Goal: Find specific page/section: Find specific page/section

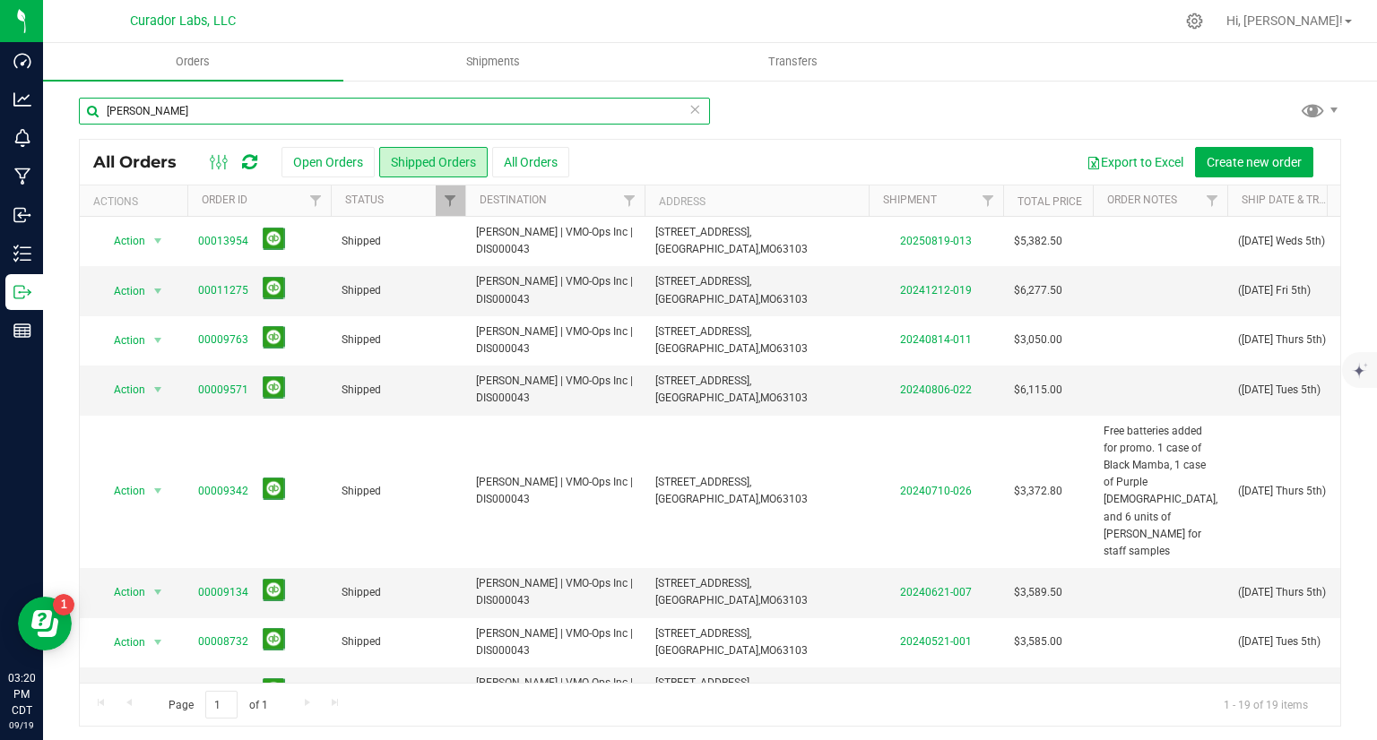
drag, startPoint x: 0, startPoint y: 0, endPoint x: 116, endPoint y: 134, distance: 177.3
click at [116, 134] on div "[PERSON_NAME]" at bounding box center [394, 118] width 631 height 41
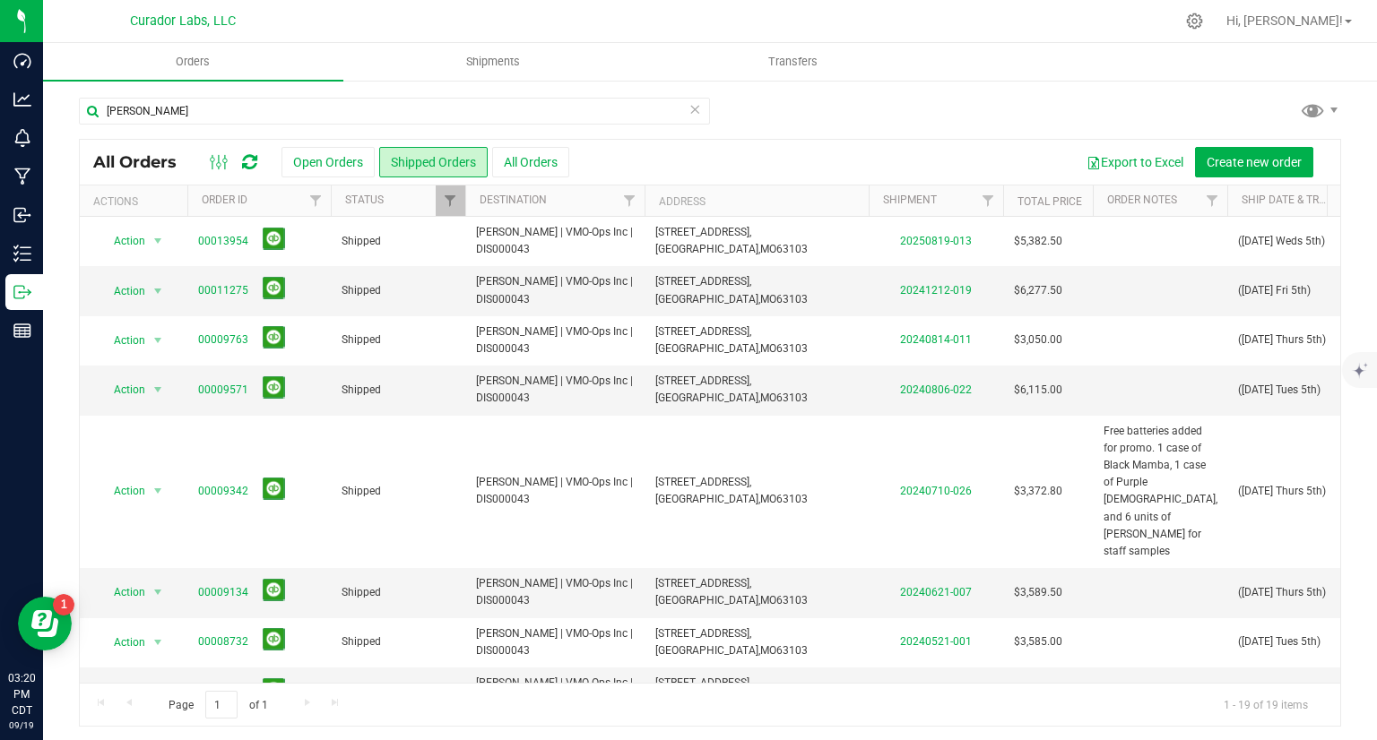
click at [116, 134] on div "[PERSON_NAME]" at bounding box center [394, 118] width 631 height 41
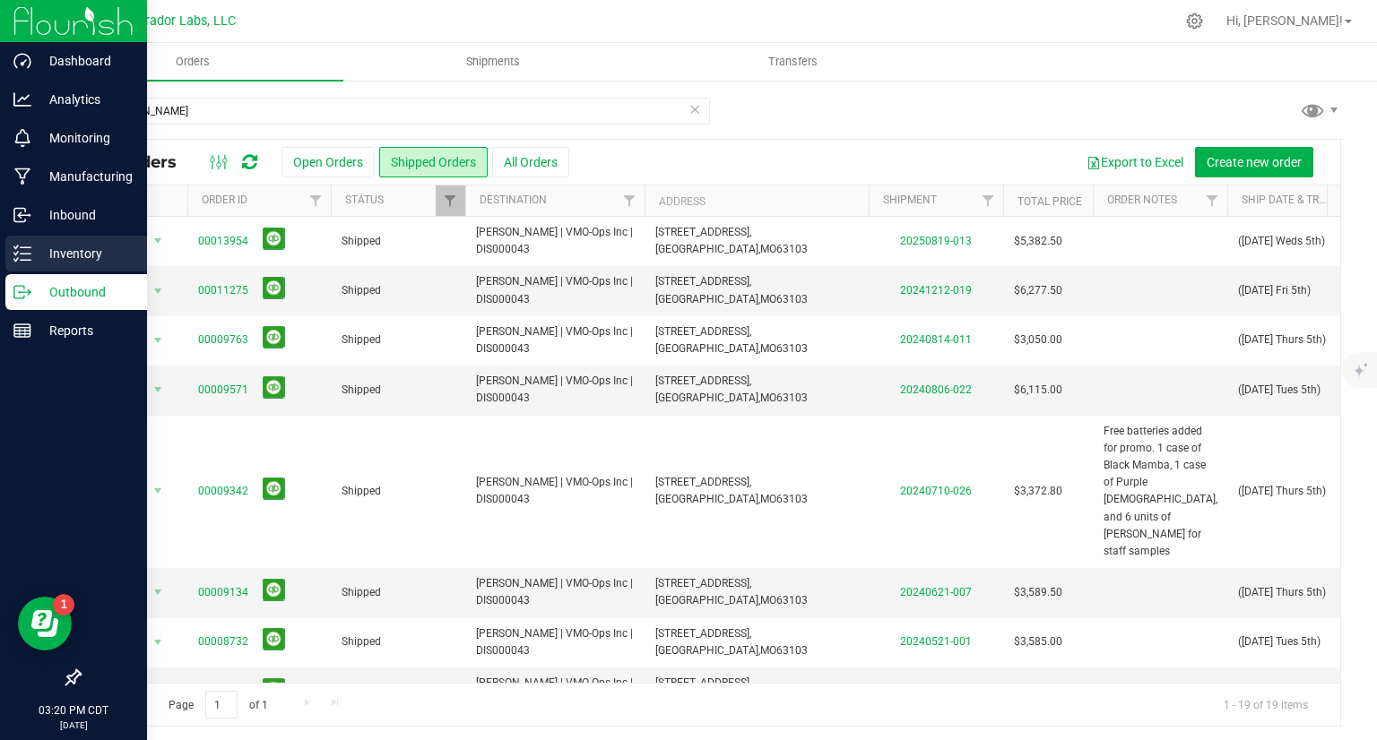
click at [51, 255] on p "Inventory" at bounding box center [85, 254] width 108 height 22
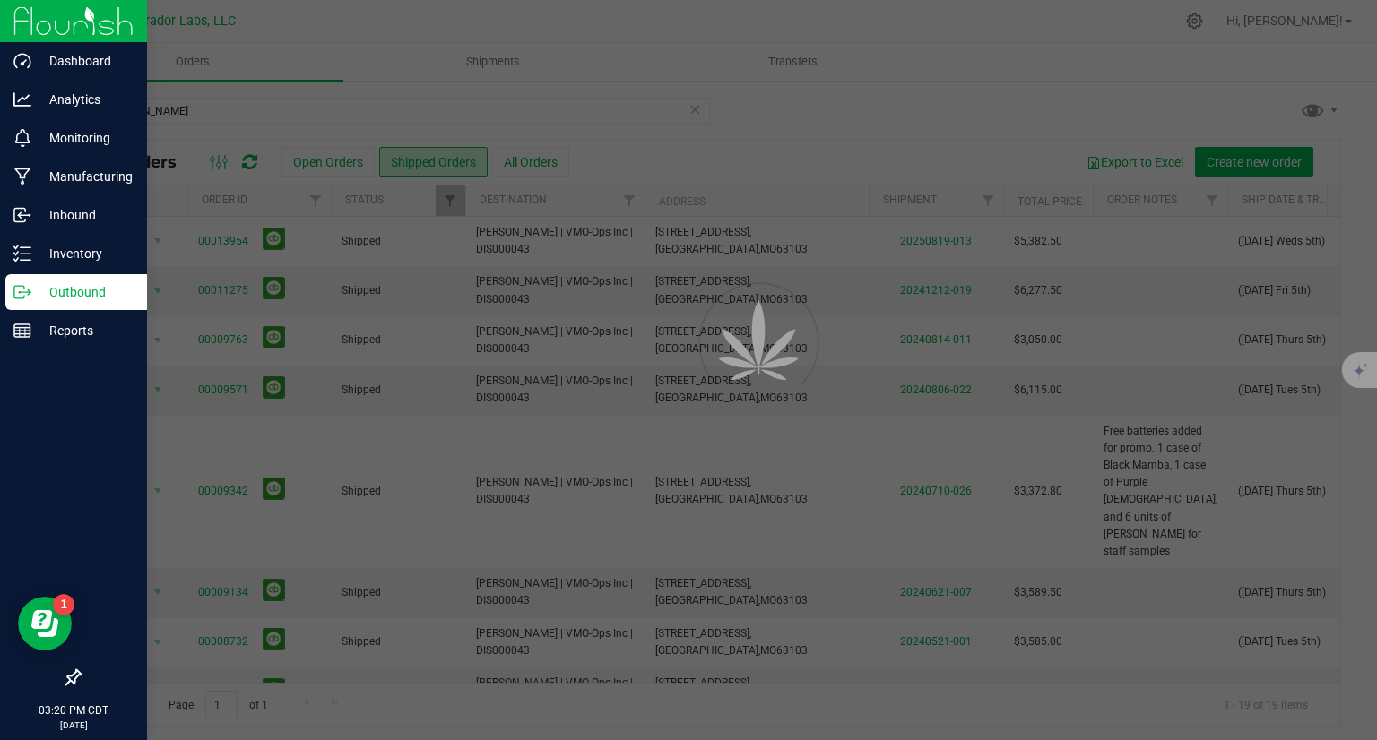
click at [197, 107] on div at bounding box center [688, 370] width 1377 height 740
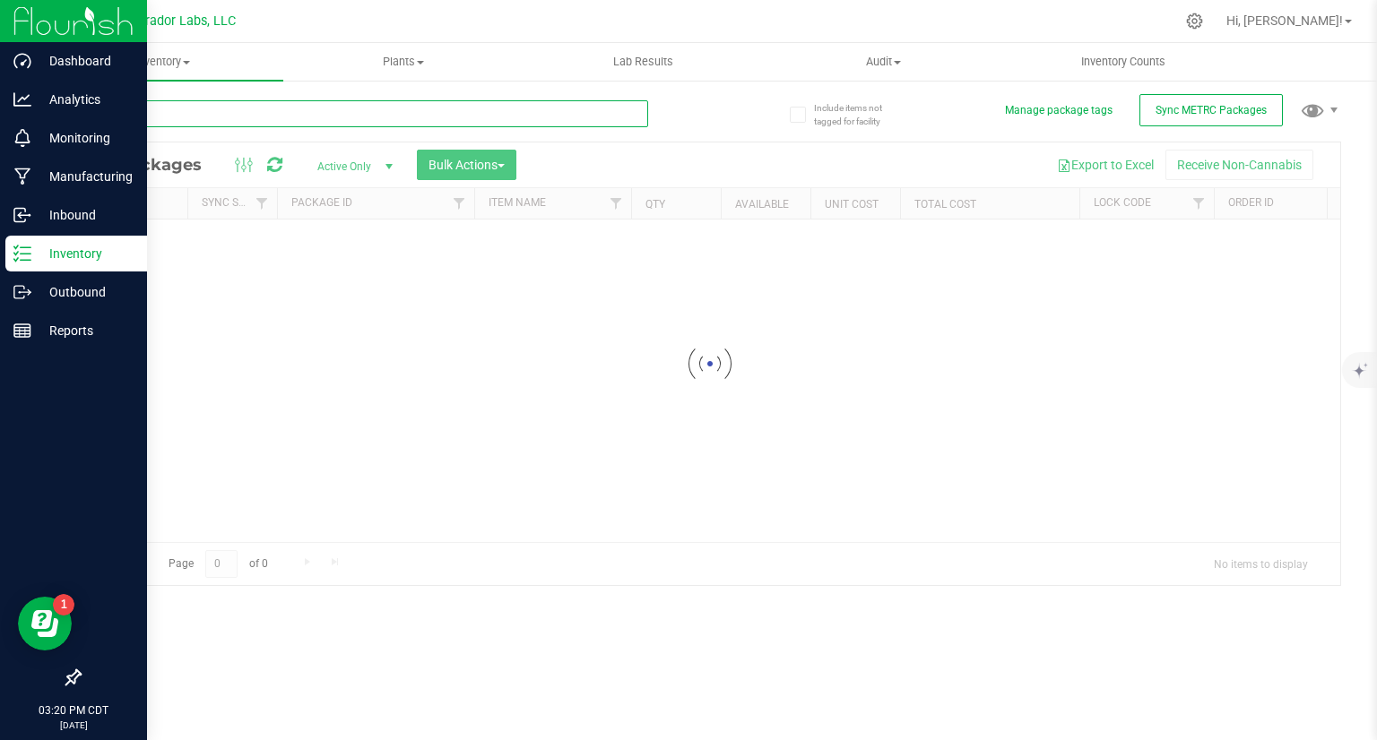
click at [197, 107] on input "text" at bounding box center [363, 113] width 569 height 27
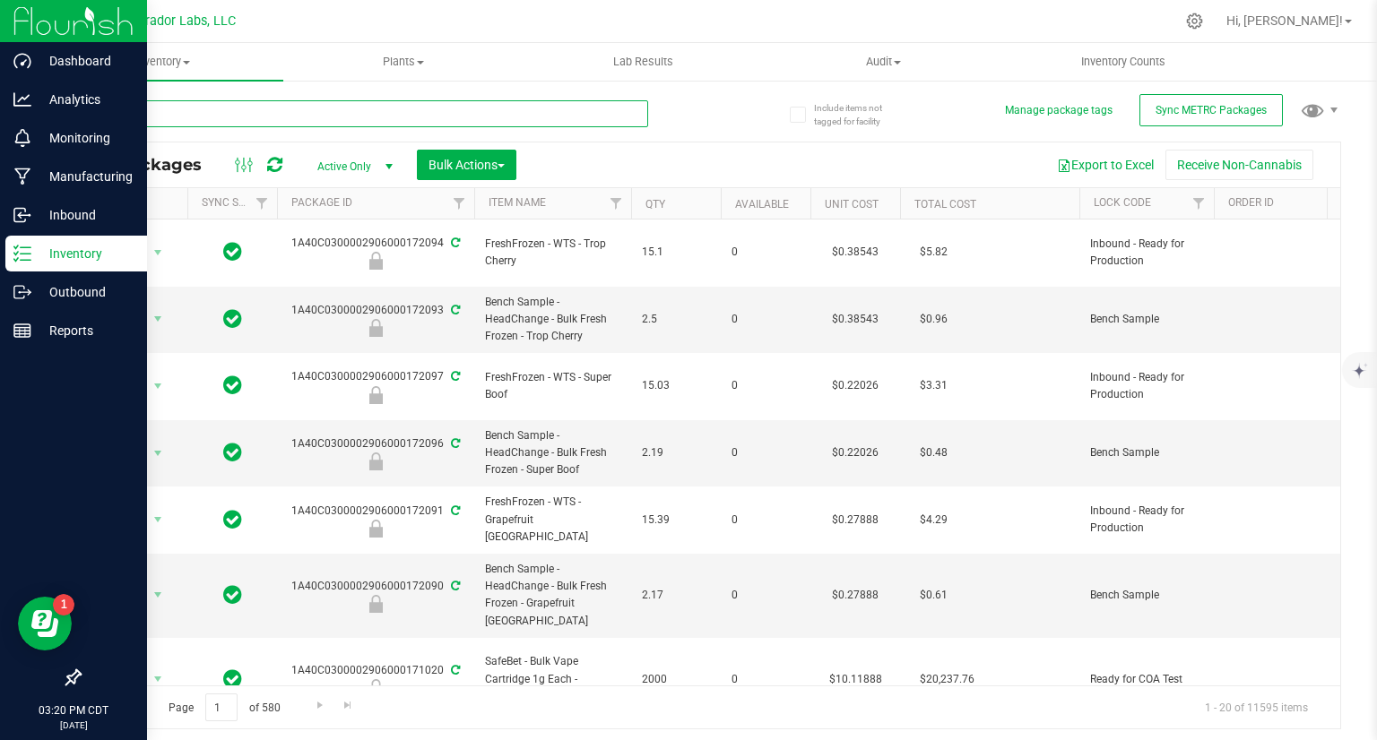
click at [197, 107] on input "text" at bounding box center [363, 113] width 569 height 27
type input "bubbles"
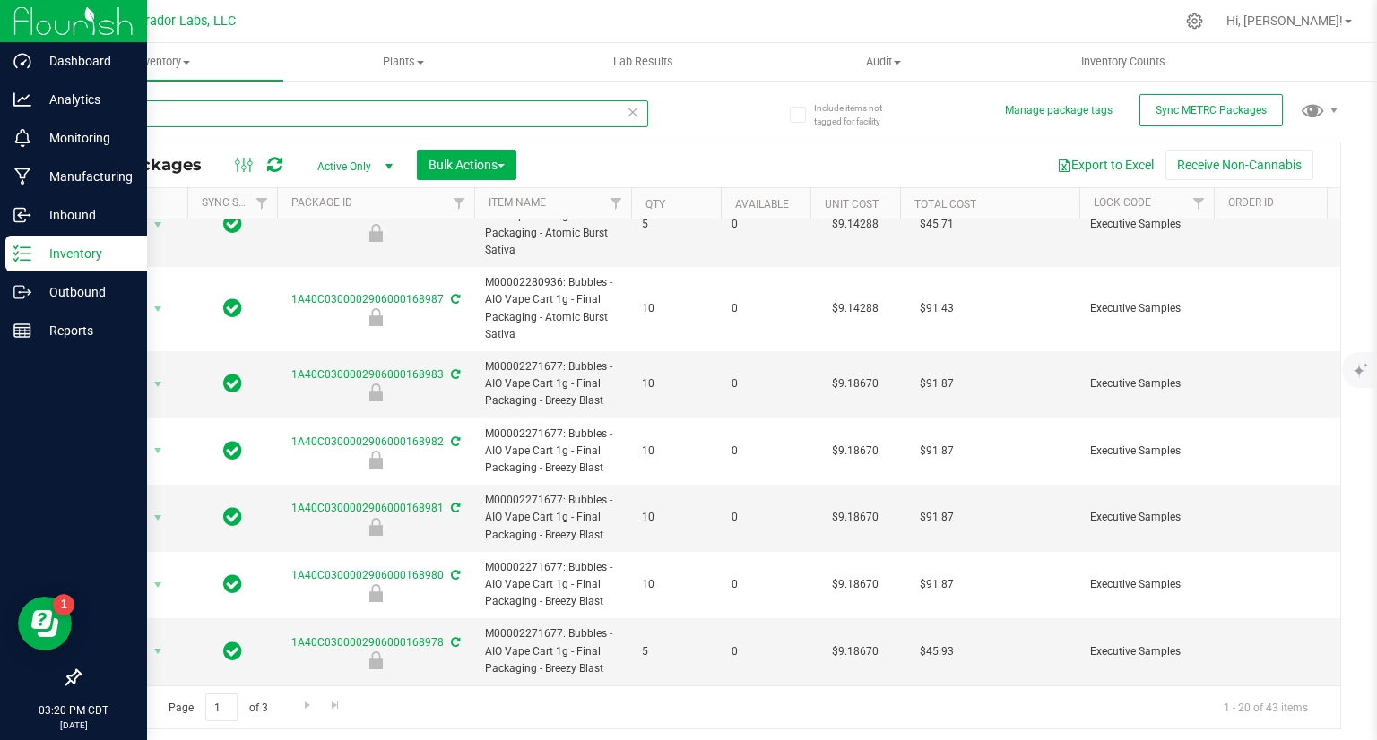
scroll to position [951, 0]
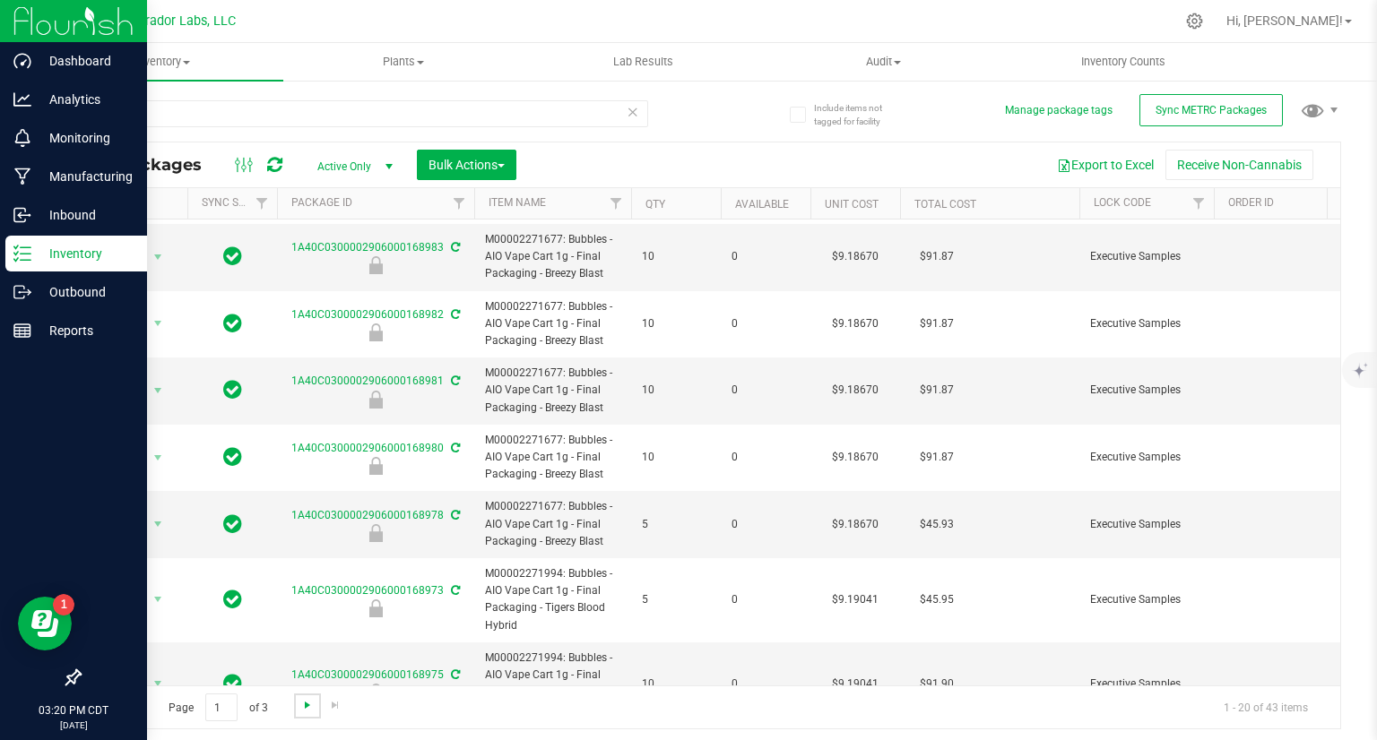
click at [305, 705] on span "Go to the next page" at bounding box center [307, 705] width 14 height 14
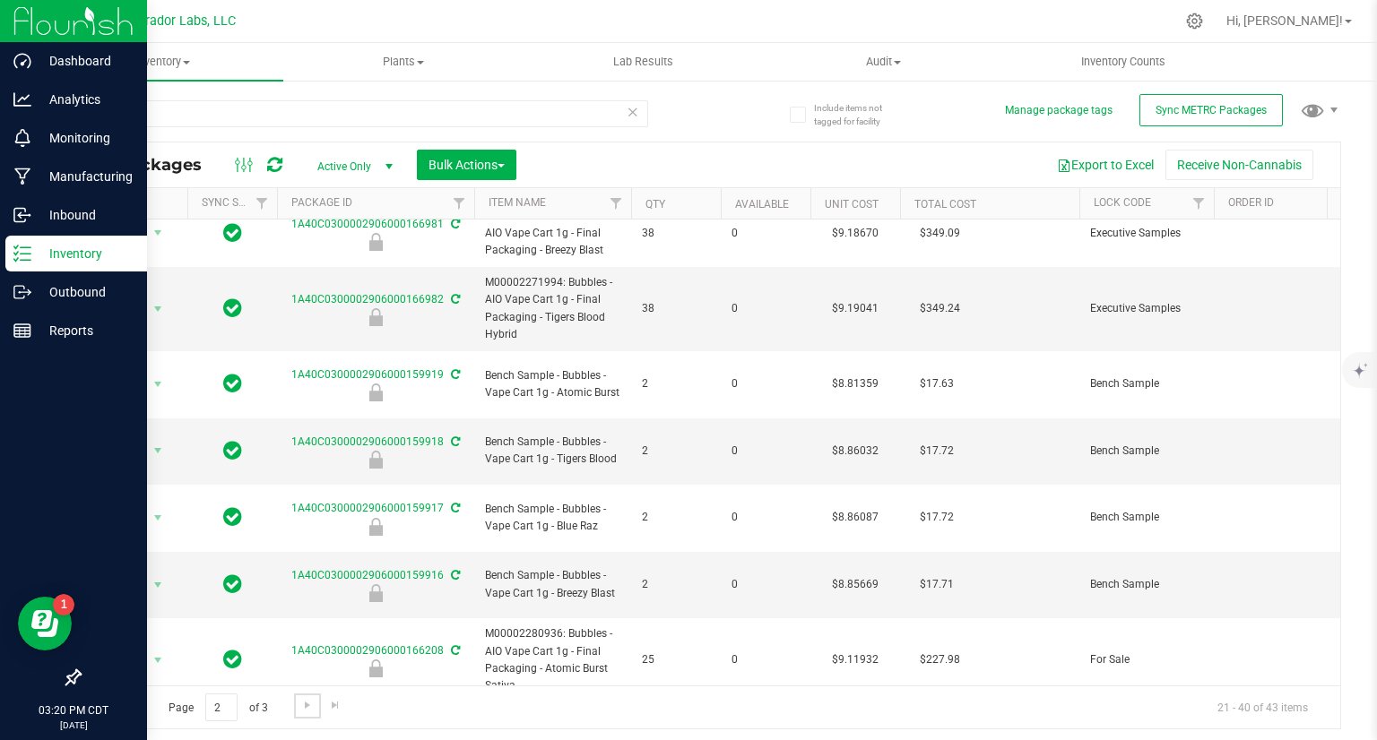
scroll to position [1022, 0]
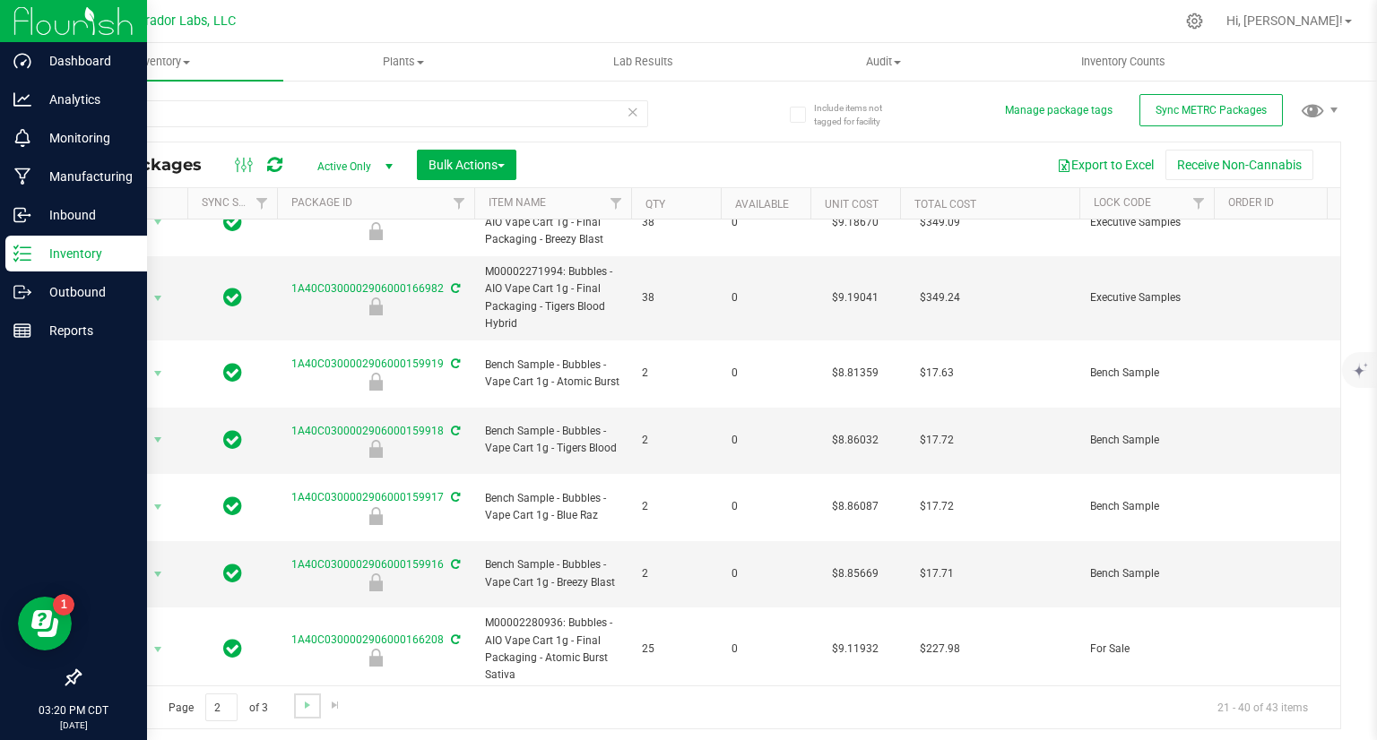
click at [298, 708] on link "Go to the next page" at bounding box center [307, 706] width 26 height 24
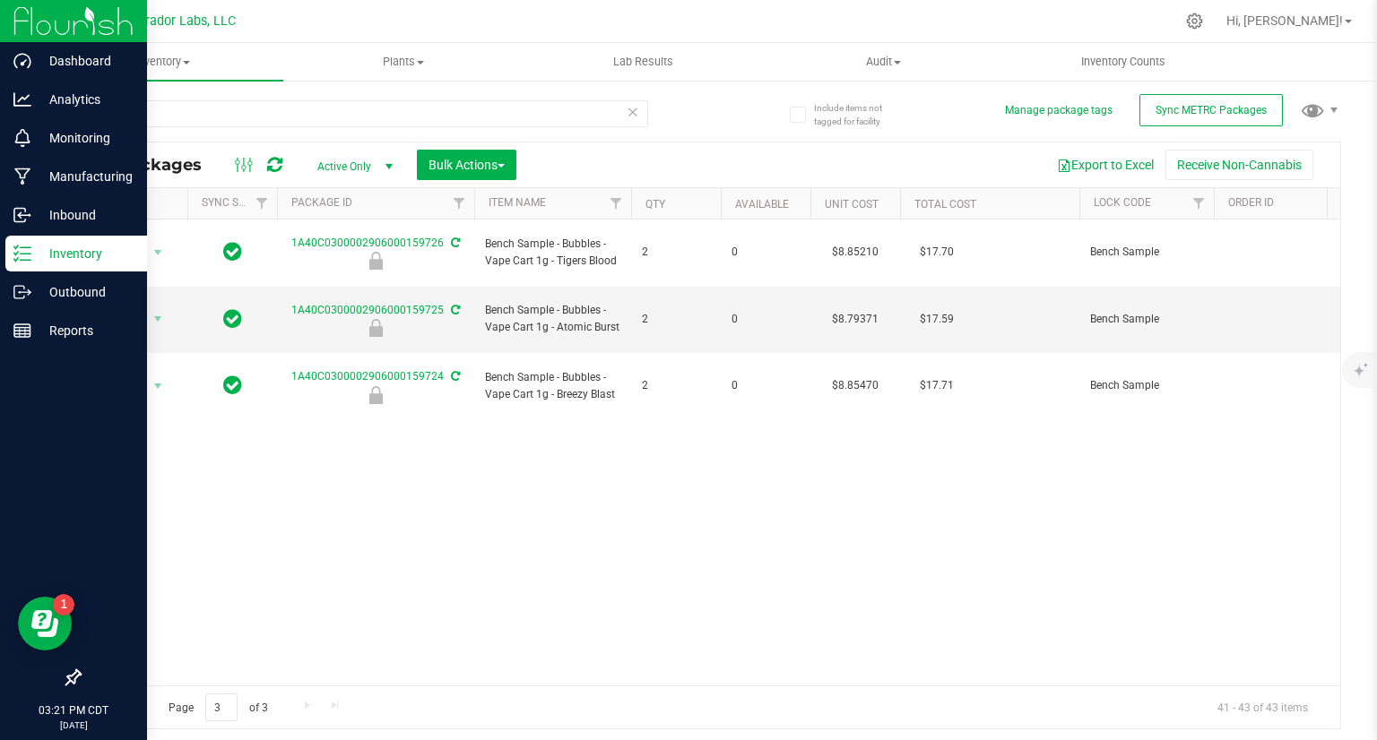
click at [120, 703] on link "Go to the previous page" at bounding box center [129, 706] width 26 height 24
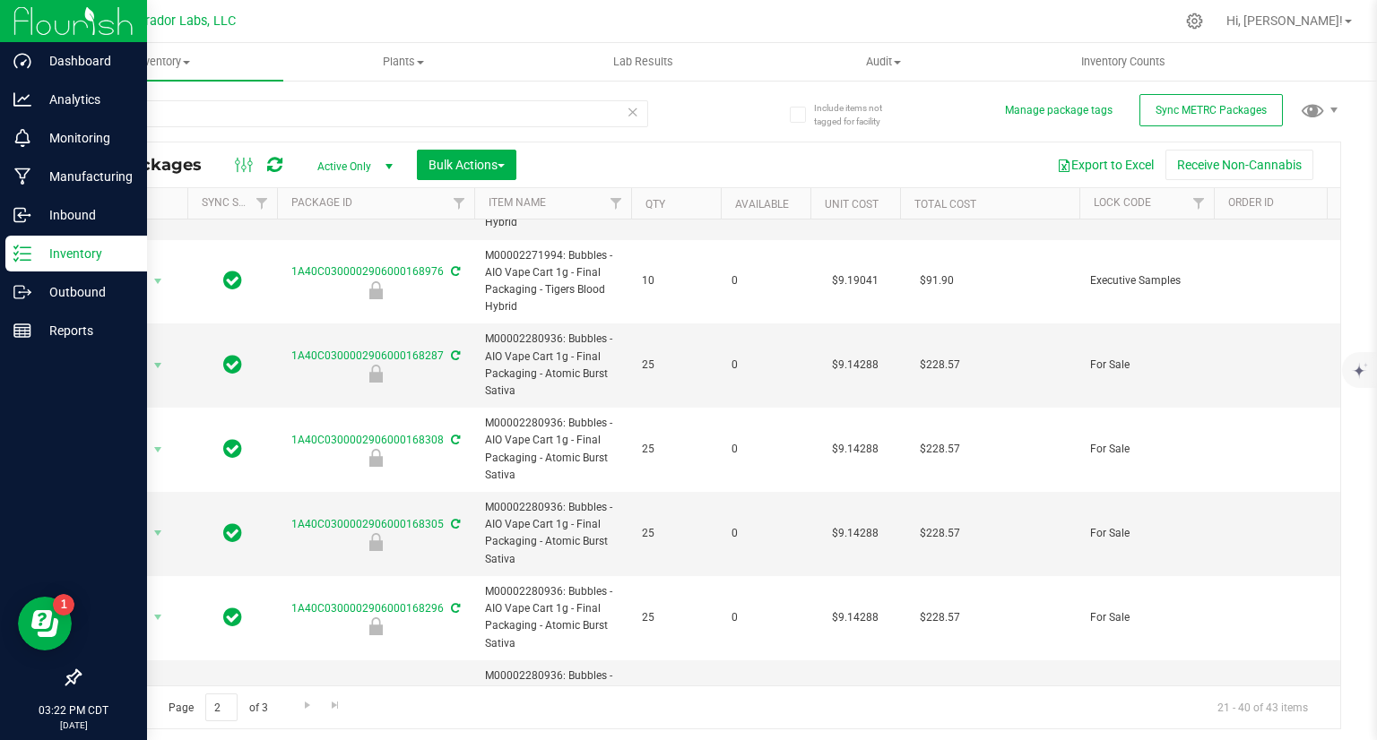
scroll to position [139, 0]
